Goal: Use online tool/utility: Utilize a website feature to perform a specific function

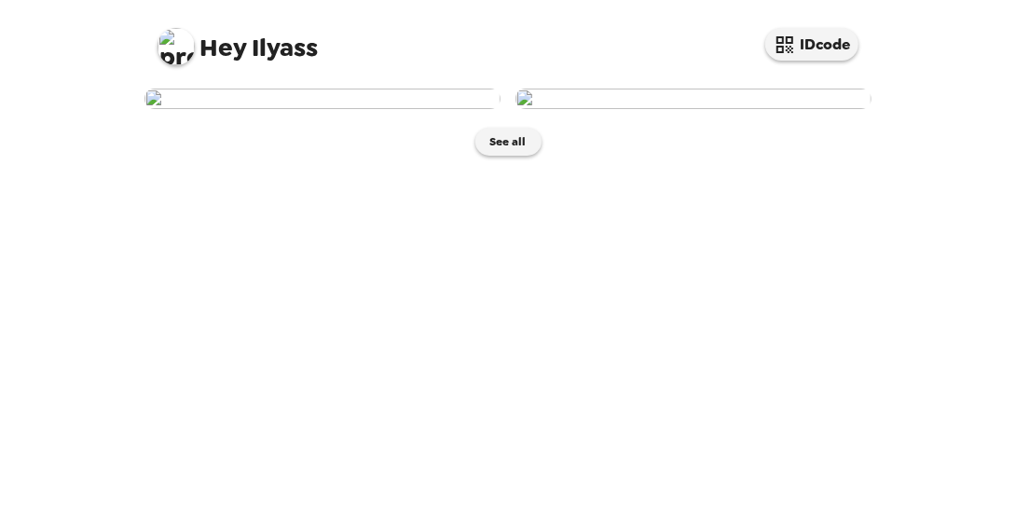
scroll to position [88, 0]
click at [393, 109] on img at bounding box center [323, 99] width 356 height 21
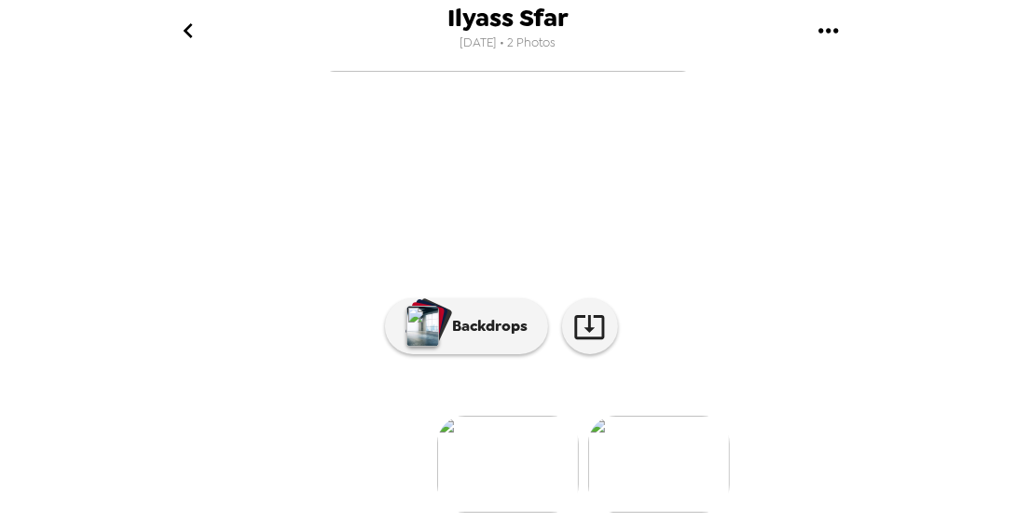
scroll to position [248, 0]
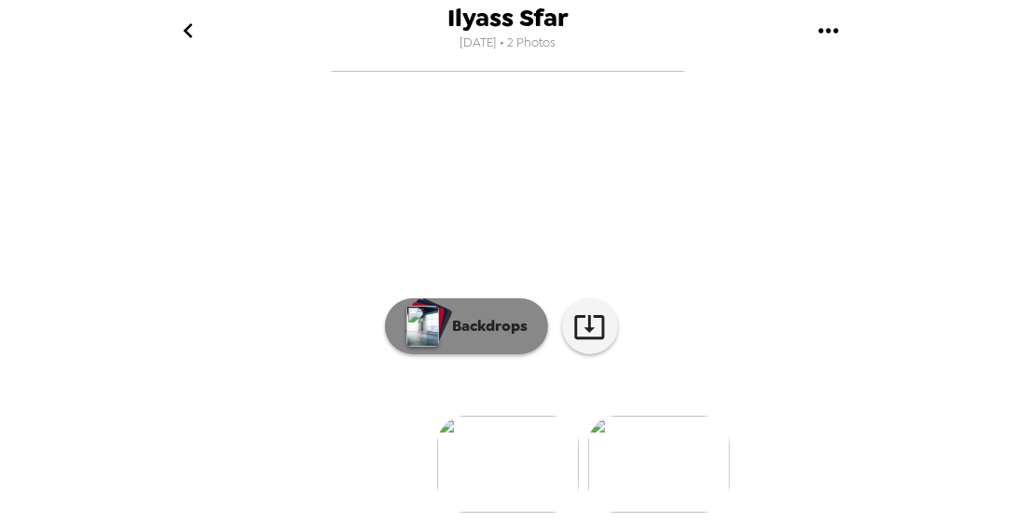
click at [485, 338] on p "Backdrops" at bounding box center [486, 326] width 85 height 22
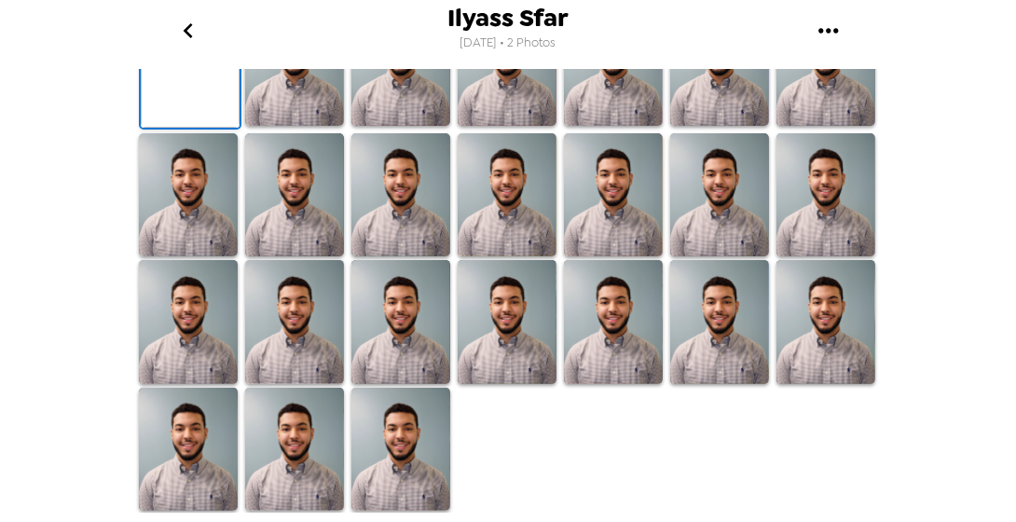
click at [395, 434] on img at bounding box center [401, 450] width 99 height 124
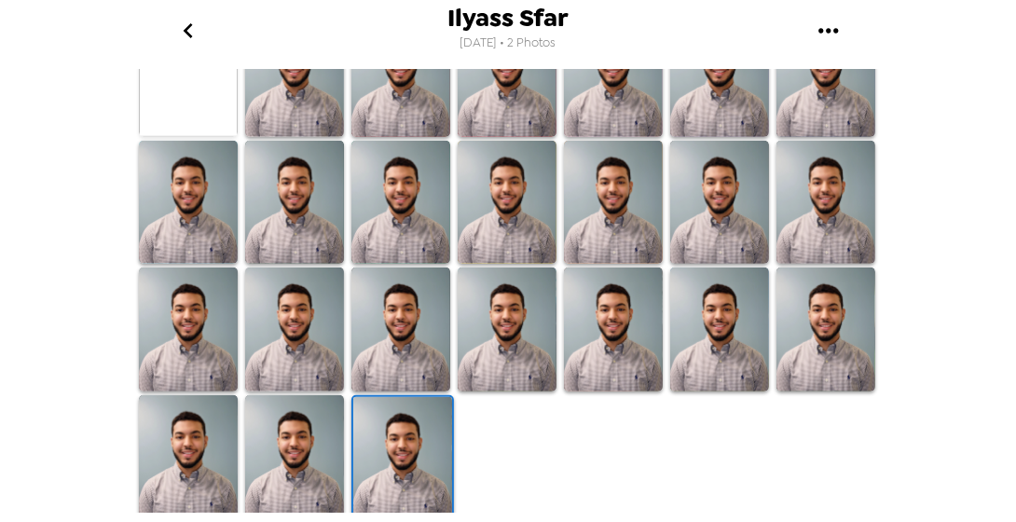
click at [292, 439] on img at bounding box center [294, 457] width 99 height 124
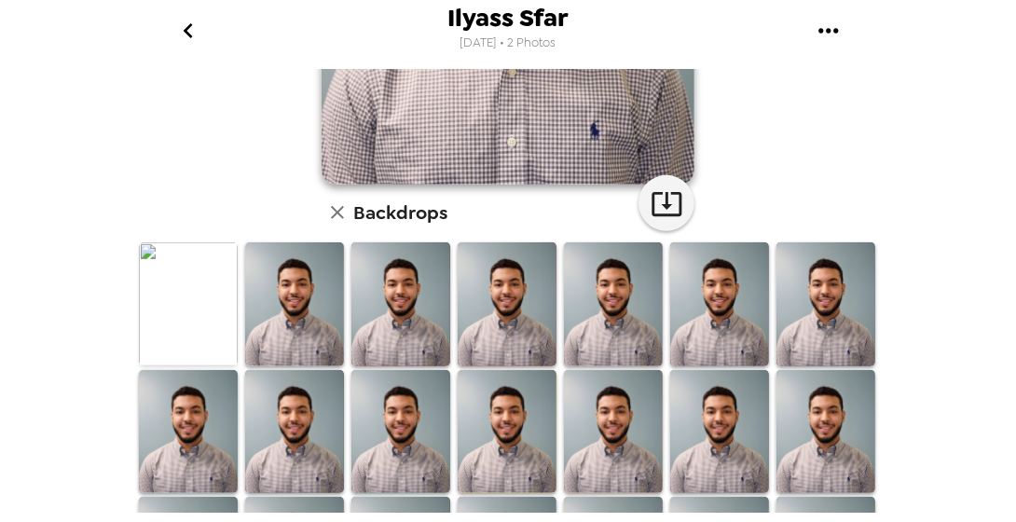
scroll to position [381, 0]
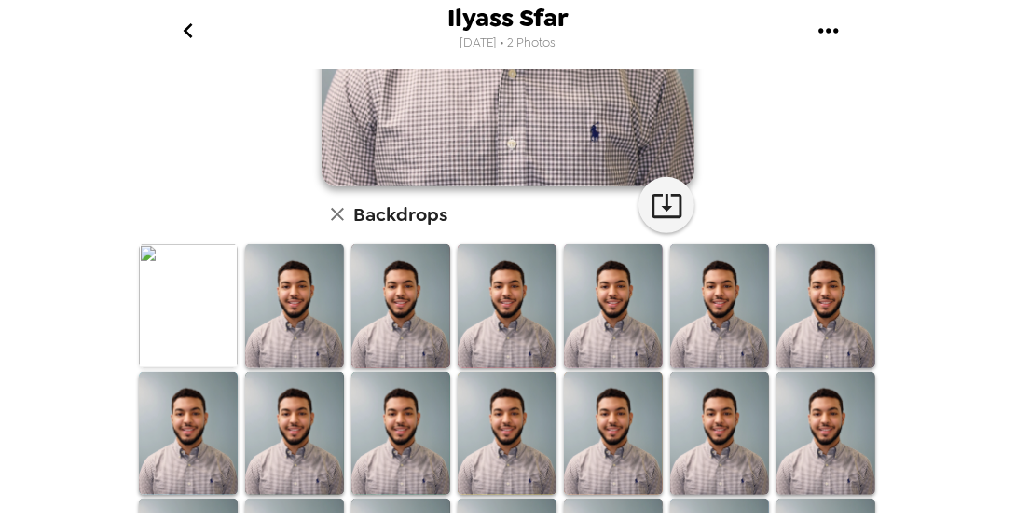
click at [285, 319] on img at bounding box center [294, 306] width 99 height 124
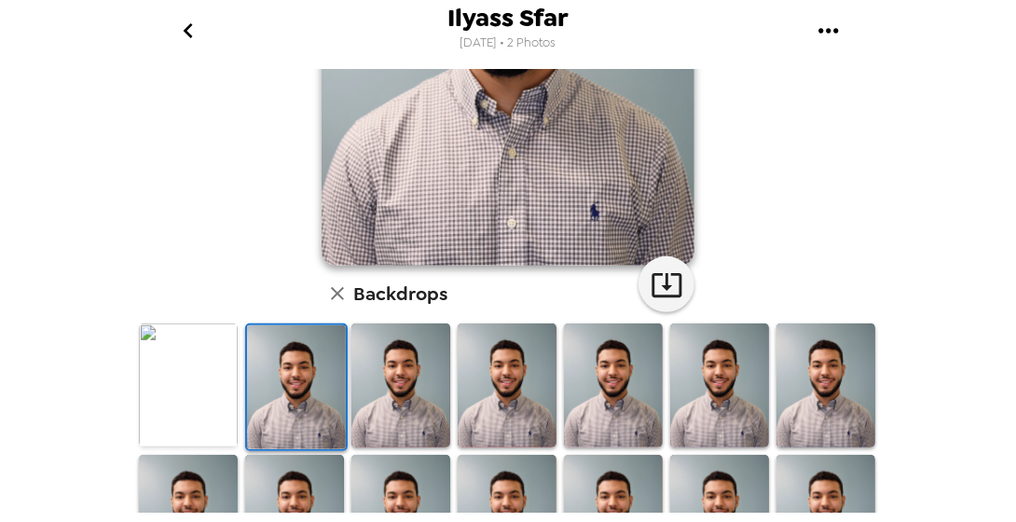
scroll to position [303, 0]
click at [217, 395] on img at bounding box center [188, 385] width 99 height 124
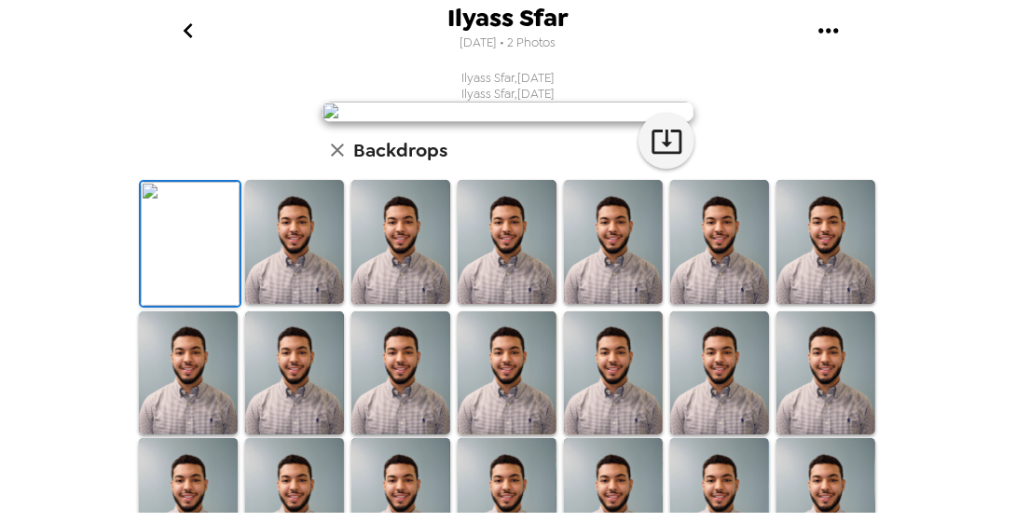
scroll to position [1, 0]
click at [184, 31] on icon "go back" at bounding box center [187, 30] width 9 height 15
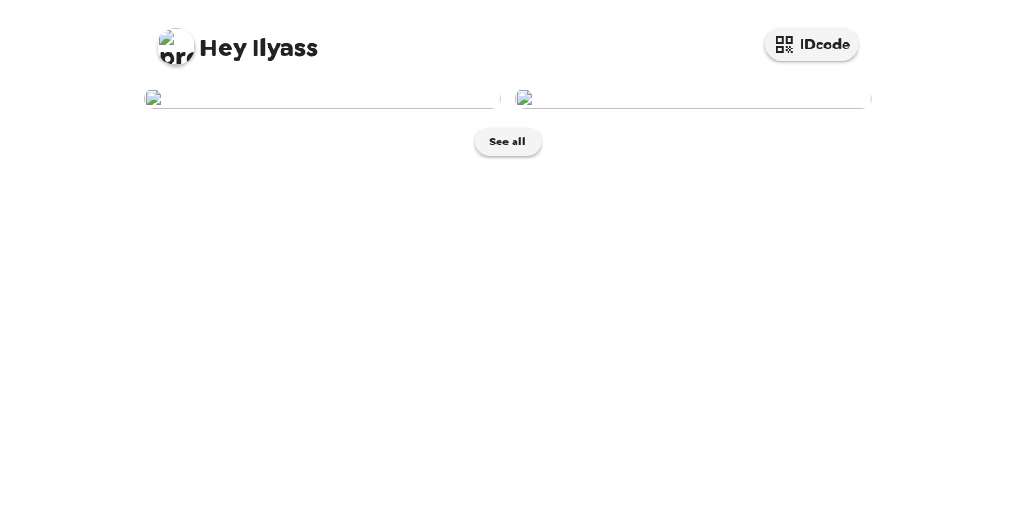
click at [602, 109] on img at bounding box center [694, 99] width 356 height 21
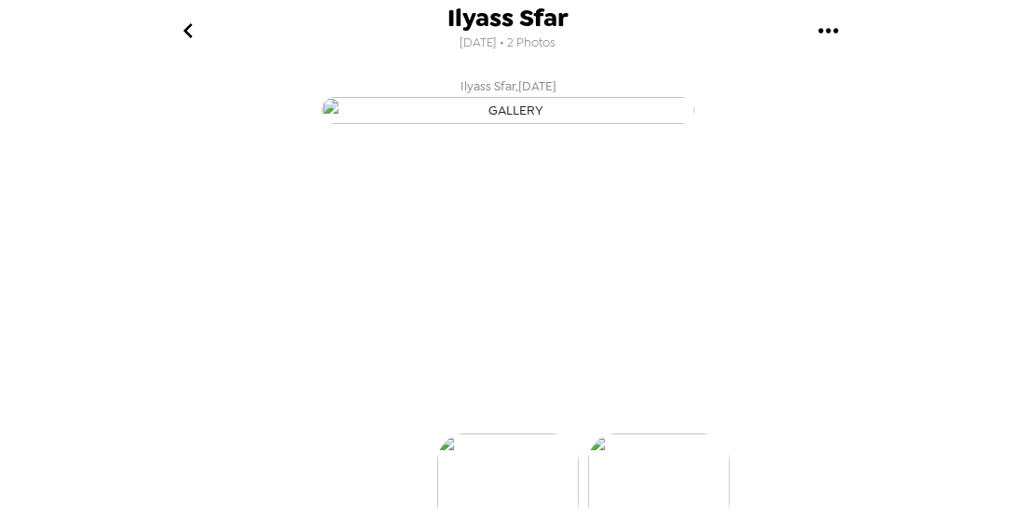
scroll to position [0, 149]
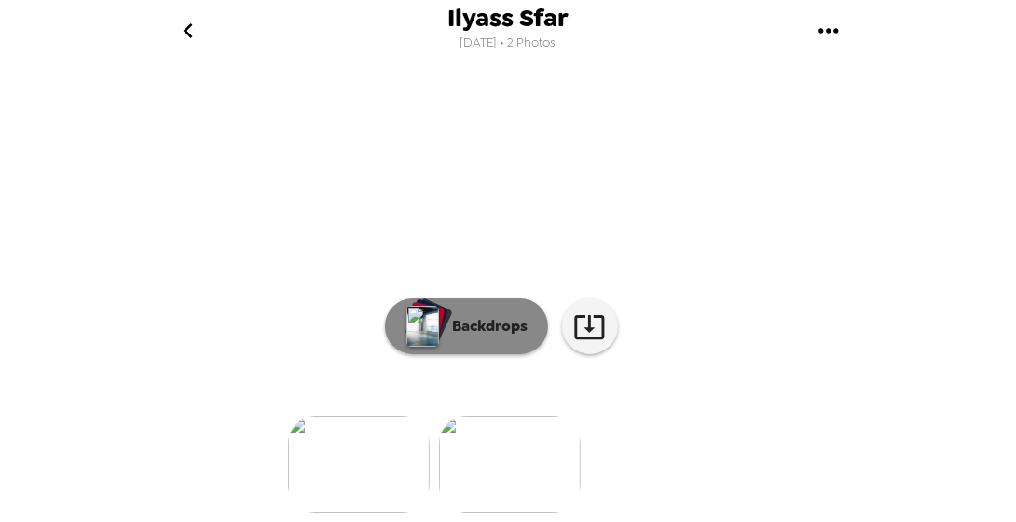
click at [447, 326] on button "Backdrops" at bounding box center [466, 326] width 163 height 56
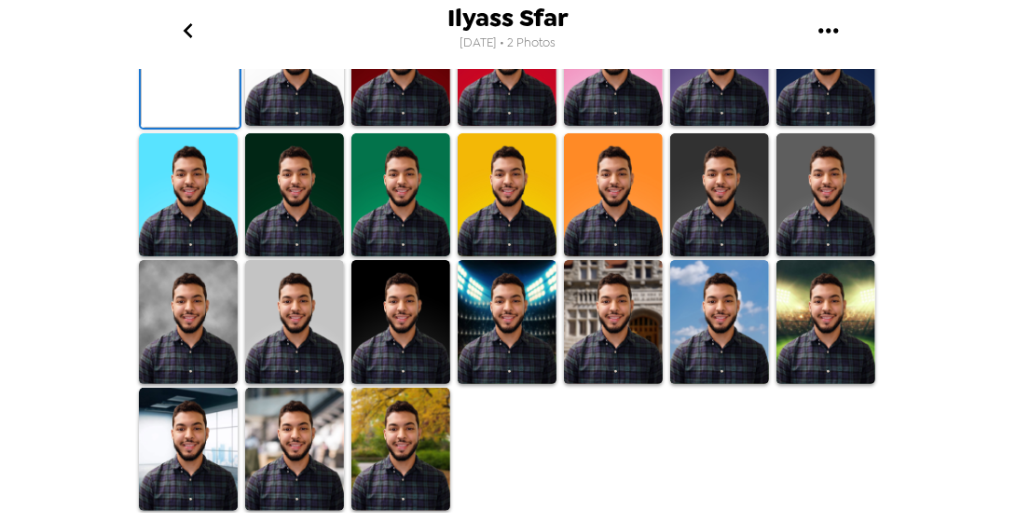
scroll to position [610, 0]
click at [283, 434] on img at bounding box center [294, 450] width 99 height 124
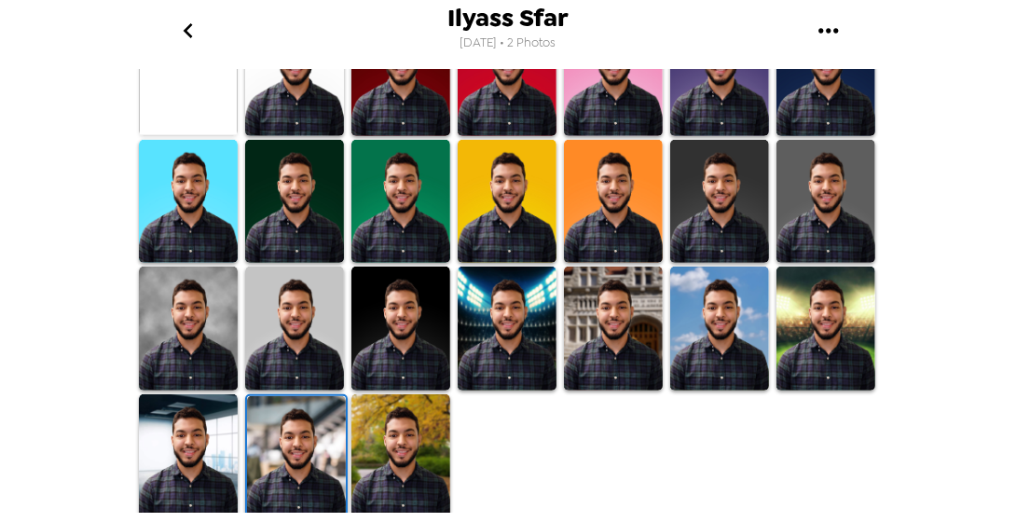
click at [210, 337] on img at bounding box center [188, 329] width 99 height 124
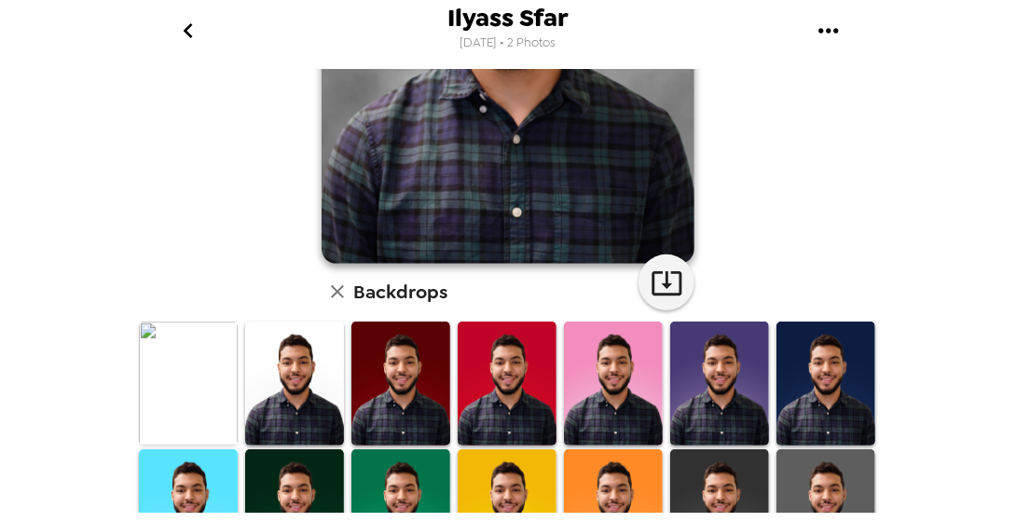
scroll to position [0, 0]
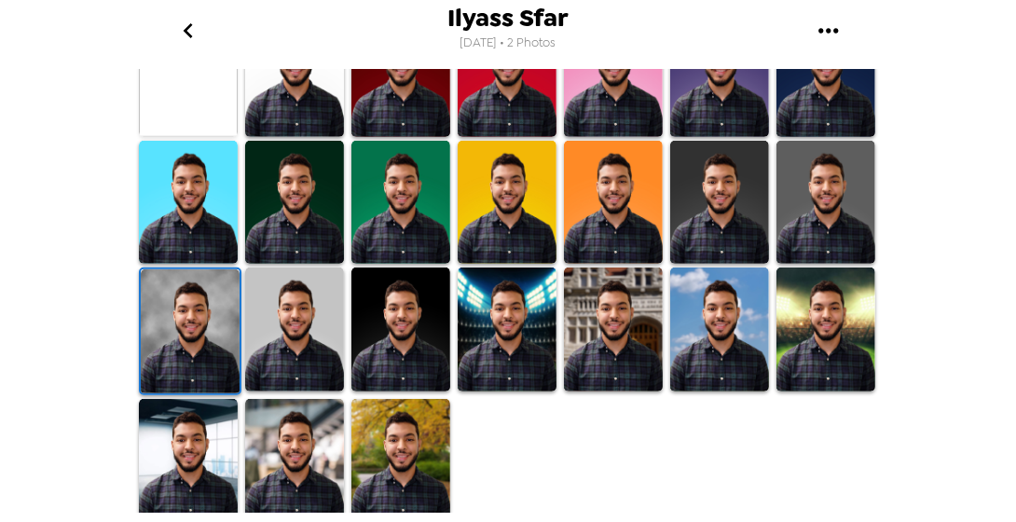
click at [276, 345] on img at bounding box center [294, 330] width 99 height 124
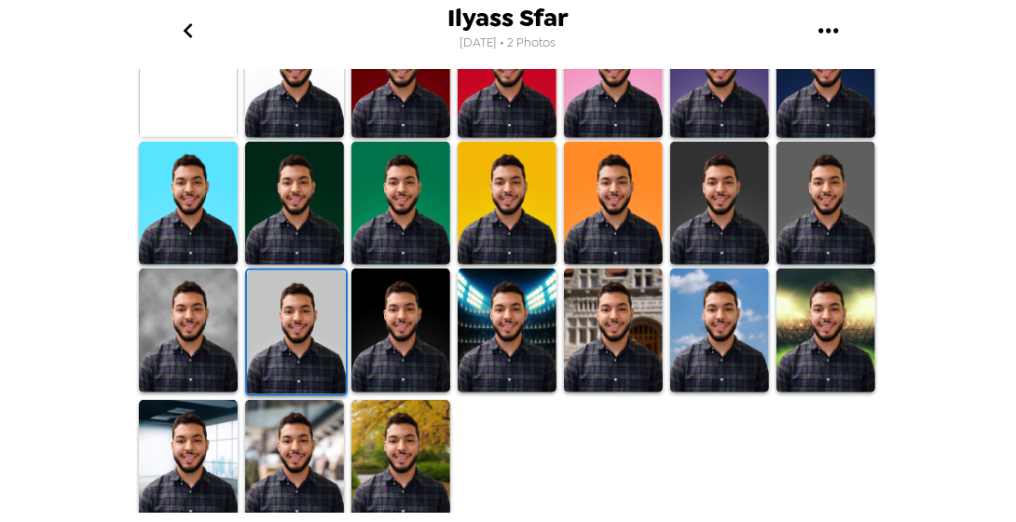
scroll to position [609, 0]
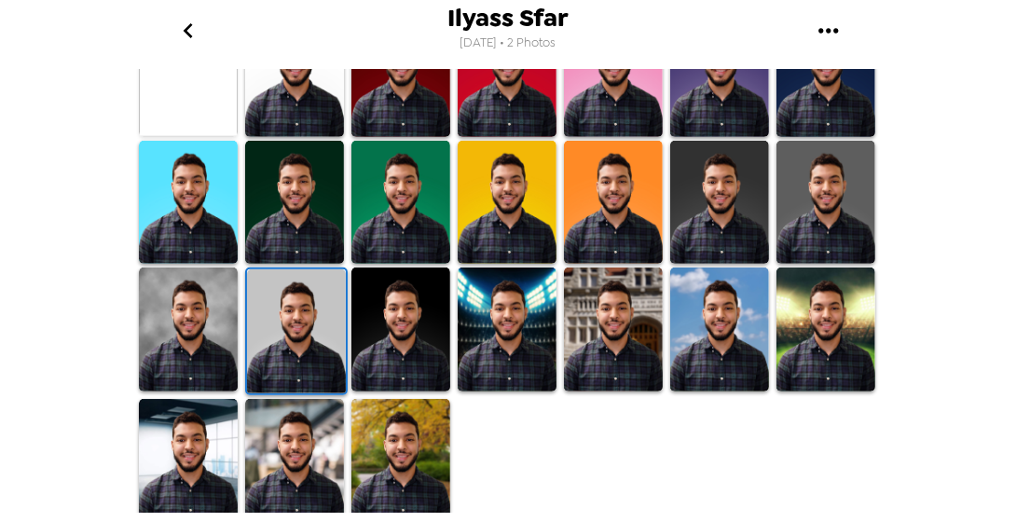
click at [192, 460] on img at bounding box center [188, 461] width 99 height 124
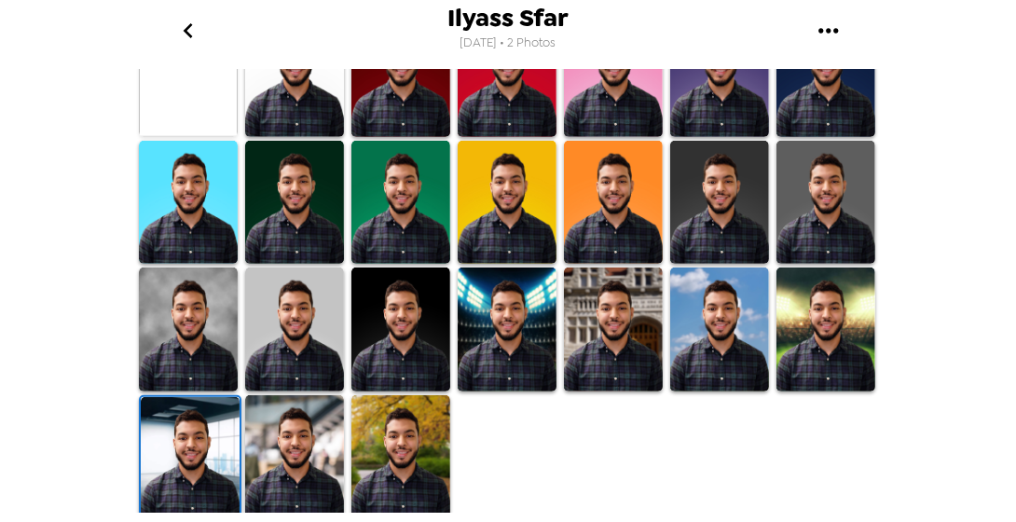
scroll to position [0, 0]
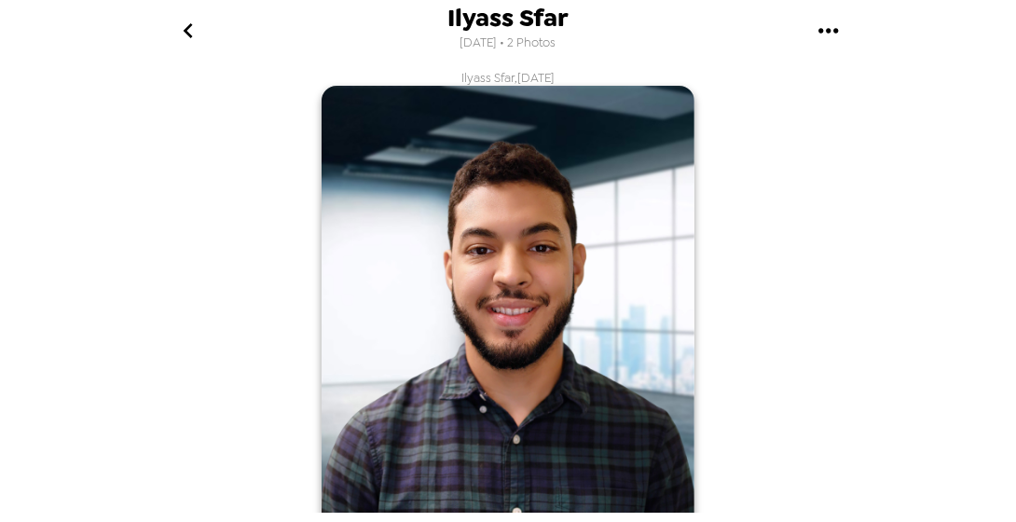
click at [188, 25] on icon "go back" at bounding box center [187, 30] width 9 height 15
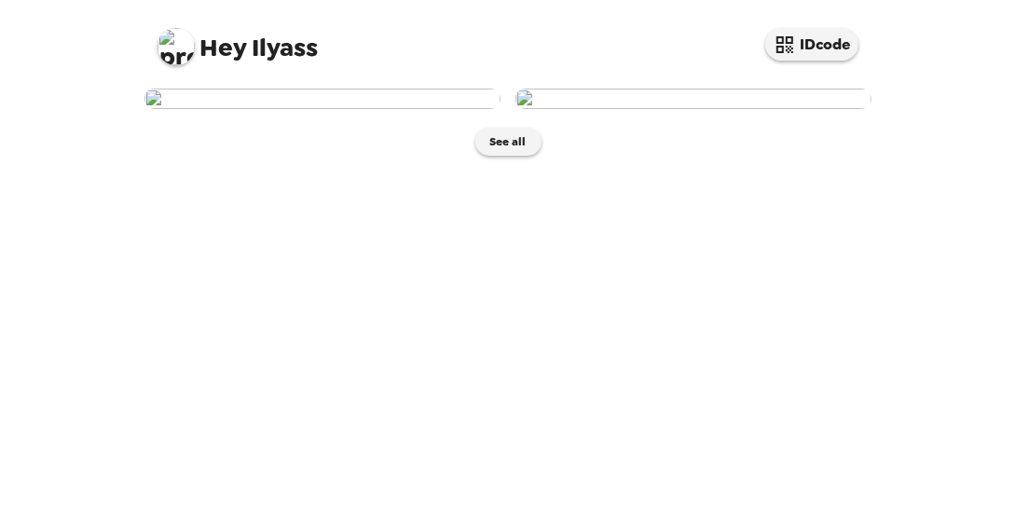
scroll to position [89, 0]
click at [313, 109] on img at bounding box center [323, 99] width 356 height 21
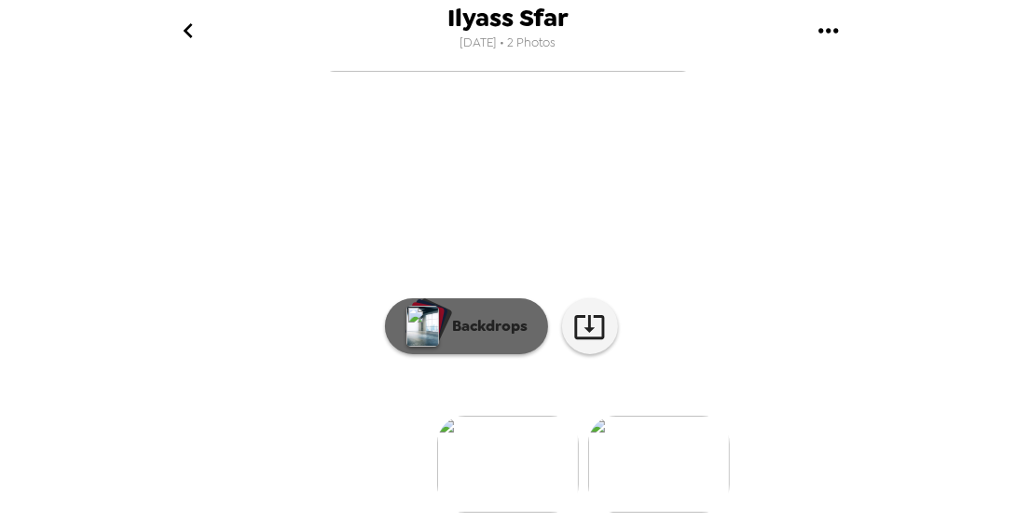
click at [408, 306] on img "button" at bounding box center [423, 326] width 33 height 41
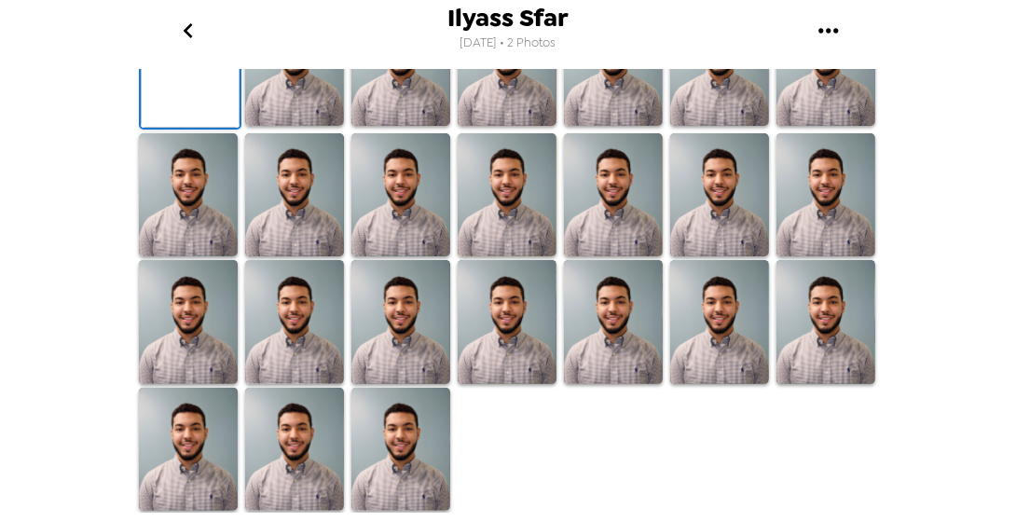
scroll to position [614, 0]
click at [300, 450] on img at bounding box center [294, 450] width 99 height 124
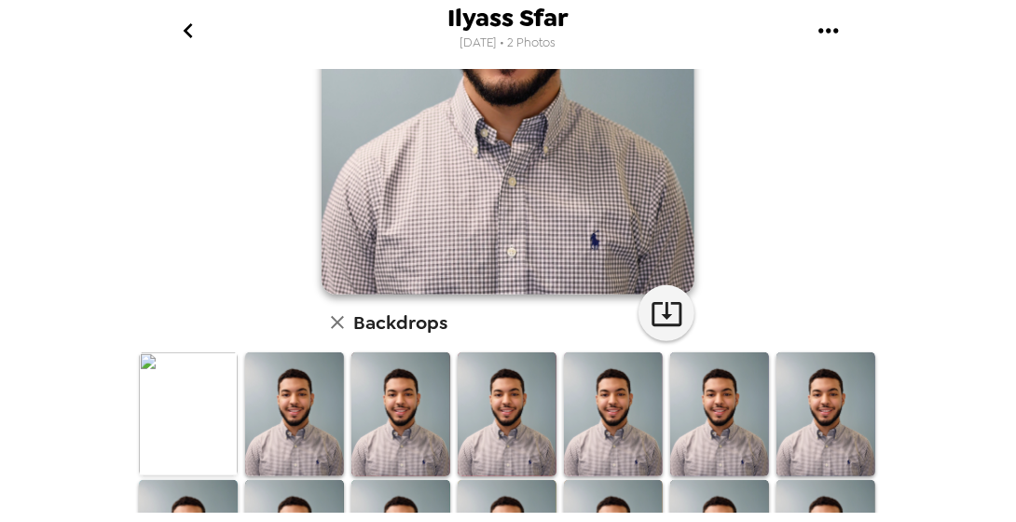
scroll to position [272, 0]
click at [655, 306] on icon "button" at bounding box center [667, 314] width 33 height 33
click at [190, 29] on icon "go back" at bounding box center [188, 31] width 30 height 30
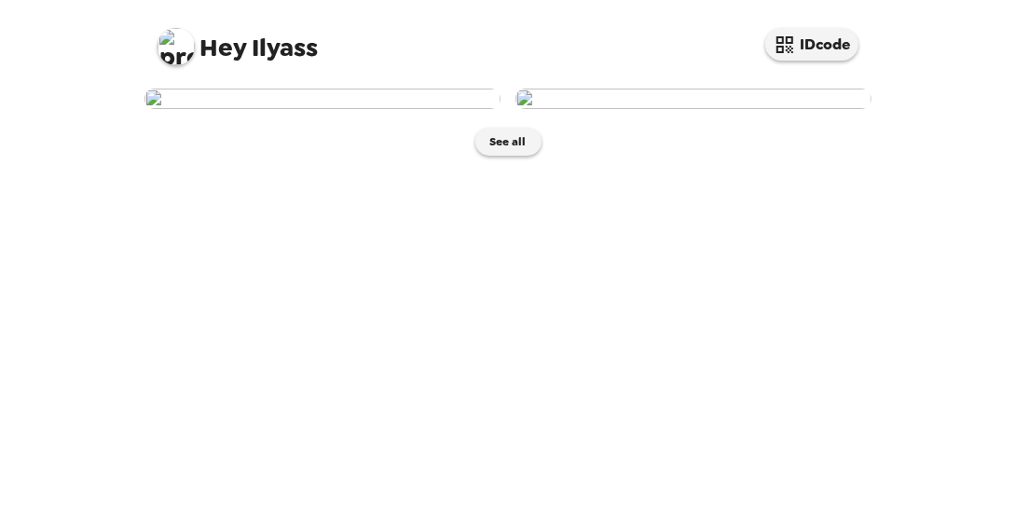
scroll to position [1, 0]
